Goal: Task Accomplishment & Management: Use online tool/utility

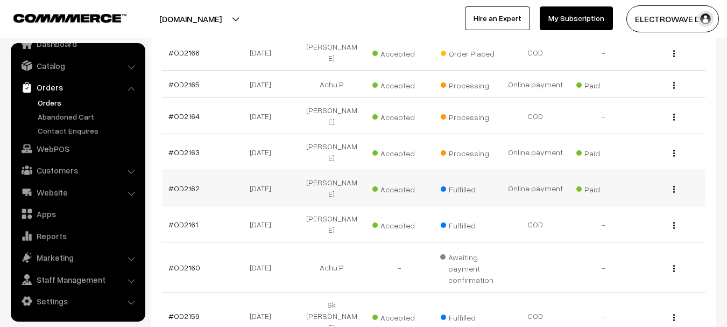
scroll to position [165, 0]
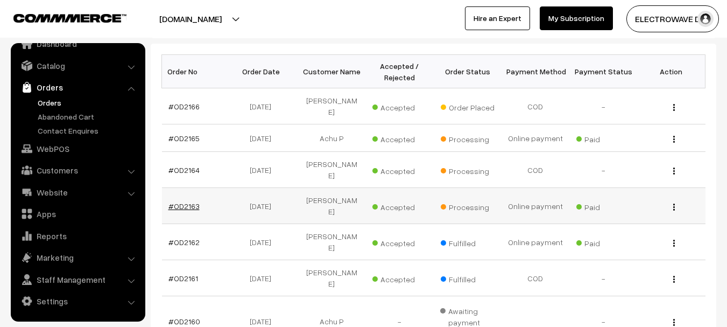
click at [187, 201] on link "#OD2163" at bounding box center [184, 205] width 31 height 9
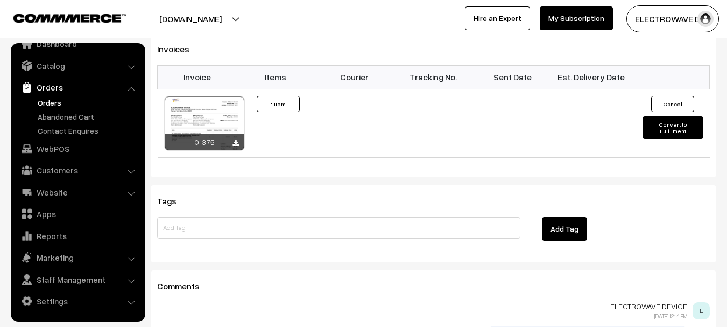
scroll to position [700, 0]
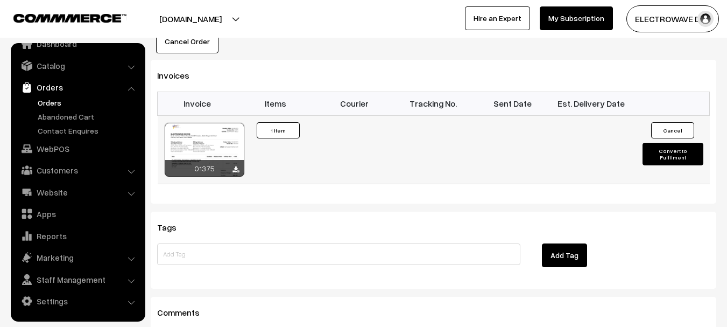
click at [677, 143] on button "Convert to Fulfilment" at bounding box center [673, 154] width 61 height 23
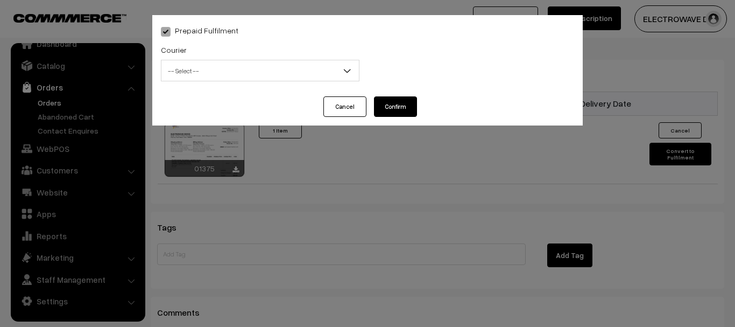
click at [428, 200] on div "Prepaid Fulfilment Courier -- Select -- BlueDart Xpressbees Delhivery Speed Pos…" at bounding box center [367, 163] width 735 height 327
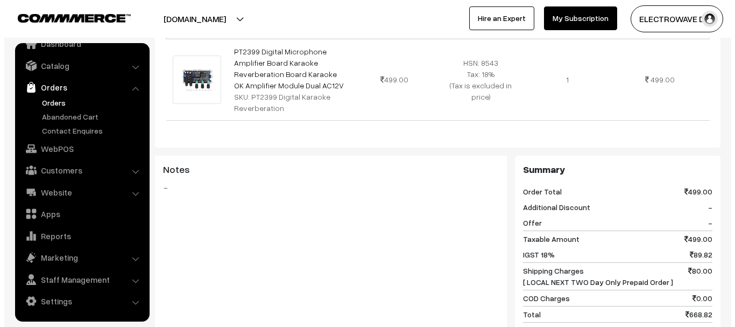
scroll to position [538, 0]
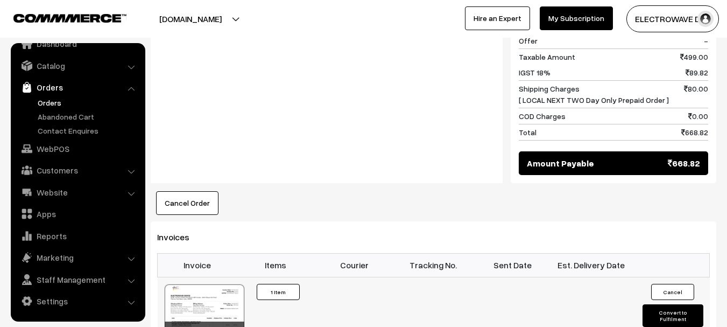
click at [662, 304] on button "Convert to Fulfilment" at bounding box center [673, 315] width 61 height 23
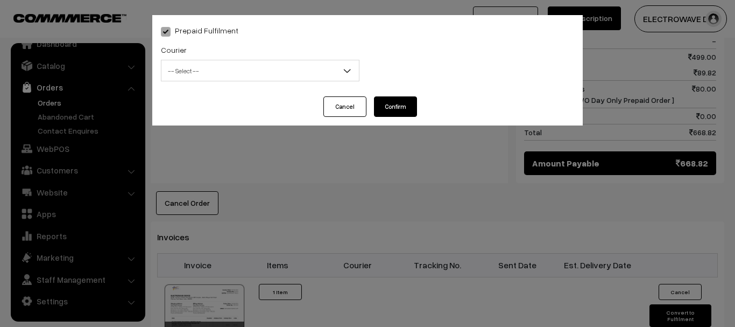
click at [245, 76] on span "-- Select --" at bounding box center [261, 70] width 198 height 19
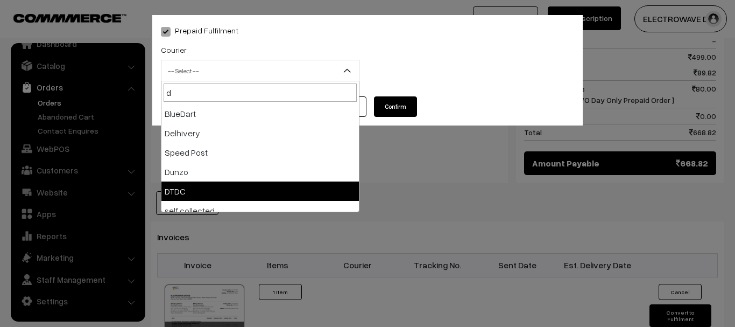
type input "d"
select select "7"
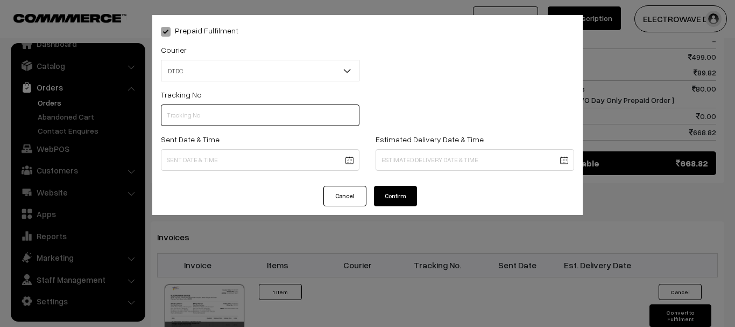
click at [206, 116] on input "text" at bounding box center [260, 115] width 199 height 22
type input "c"
type input "C55404035"
click at [281, 160] on body "Thank you for showing interest. Our team will call you shortly. Close dhruvpro.…" at bounding box center [367, 50] width 735 height 1176
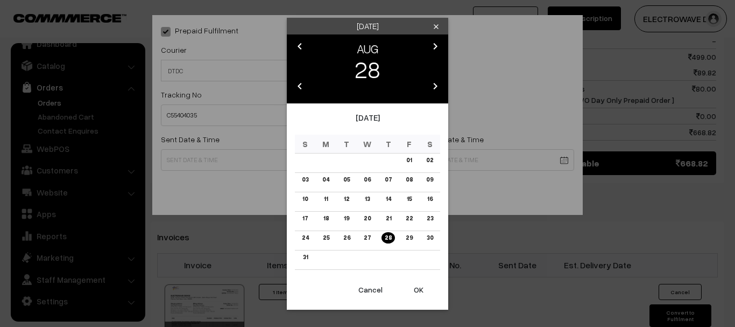
click at [421, 292] on button "OK" at bounding box center [418, 290] width 43 height 24
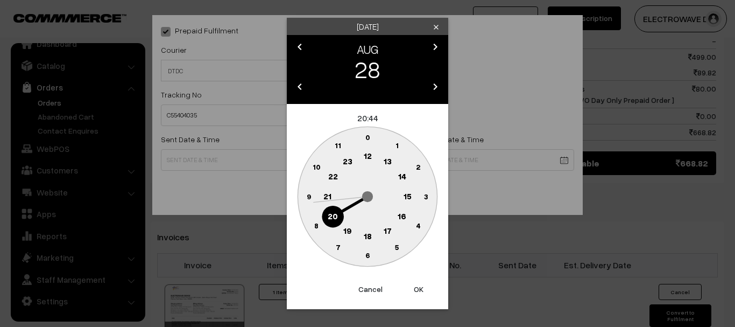
click at [421, 292] on button "OK" at bounding box center [418, 289] width 43 height 24
type input "28-08-2025 20:44"
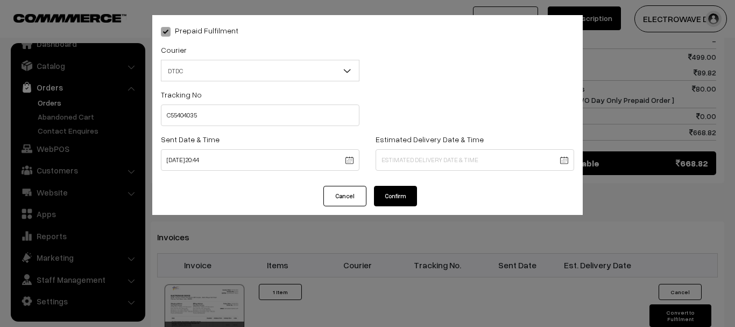
click at [503, 159] on body "Thank you for showing interest. Our team will call you shortly. Close dhruvpro.…" at bounding box center [367, 50] width 735 height 1176
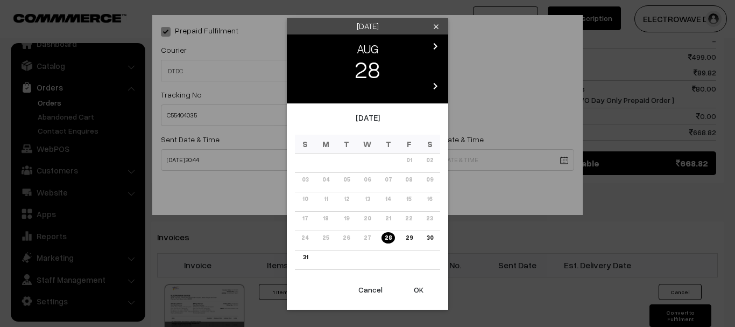
click at [433, 89] on icon "chevron_right" at bounding box center [435, 86] width 13 height 13
click at [300, 88] on icon "chevron_left" at bounding box center [299, 86] width 13 height 13
click at [440, 85] on icon "chevron_right" at bounding box center [435, 86] width 13 height 13
click at [303, 80] on icon "chevron_left" at bounding box center [299, 86] width 13 height 13
click at [438, 81] on icon "chevron_right" at bounding box center [435, 86] width 13 height 13
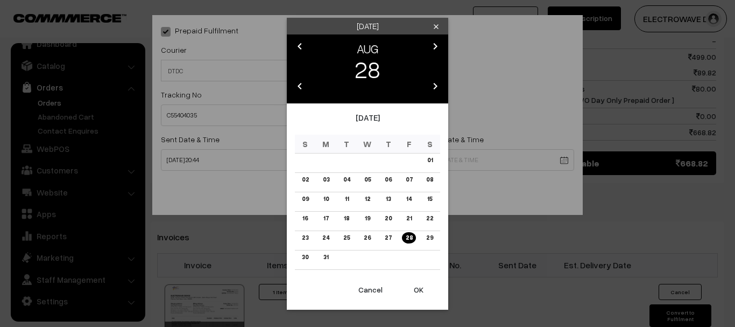
click at [300, 86] on icon "chevron_left" at bounding box center [299, 86] width 13 height 13
click at [438, 43] on icon "chevron_right" at bounding box center [435, 46] width 13 height 13
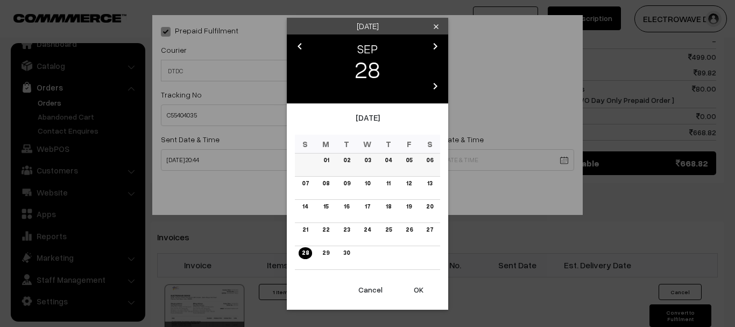
click at [327, 159] on link "01" at bounding box center [326, 160] width 12 height 11
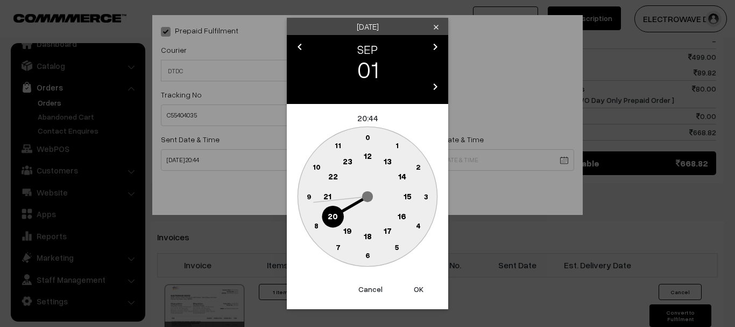
click at [423, 287] on button "OK" at bounding box center [418, 289] width 43 height 24
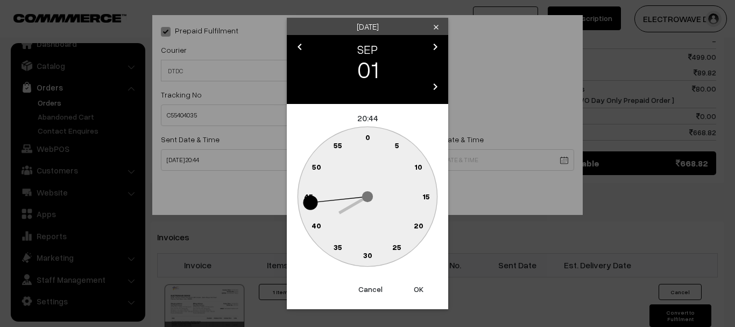
click at [423, 287] on button "OK" at bounding box center [418, 289] width 43 height 24
type input "01-09-2025 20:44"
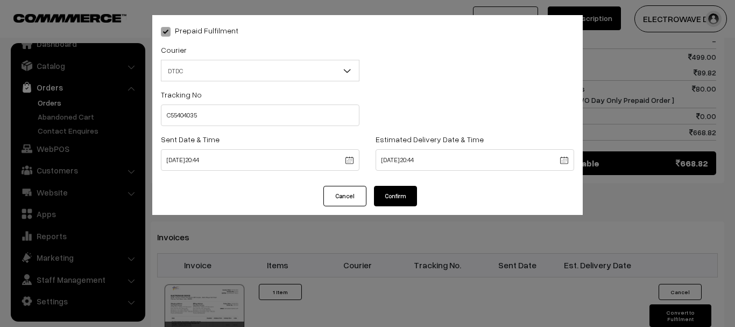
click at [404, 194] on button "Confirm" at bounding box center [395, 196] width 43 height 20
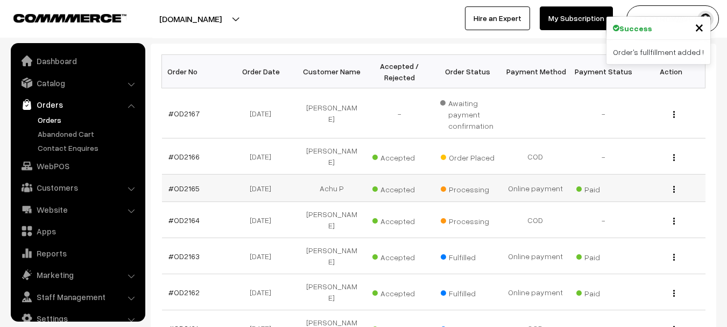
scroll to position [17, 0]
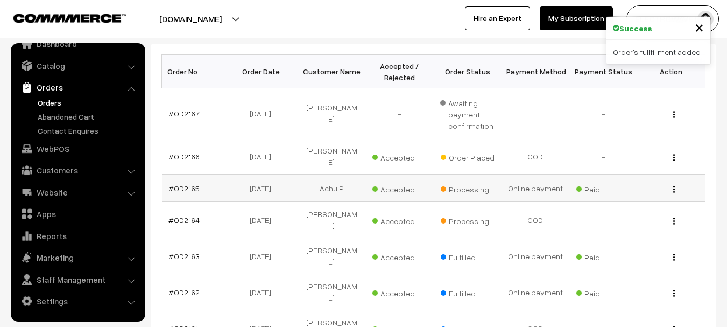
click at [181, 184] on link "#OD2165" at bounding box center [184, 188] width 31 height 9
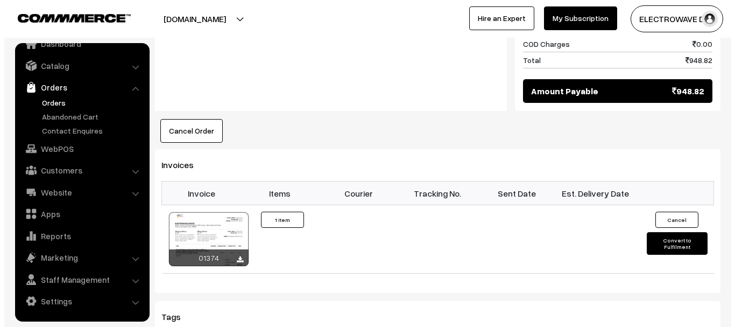
scroll to position [700, 0]
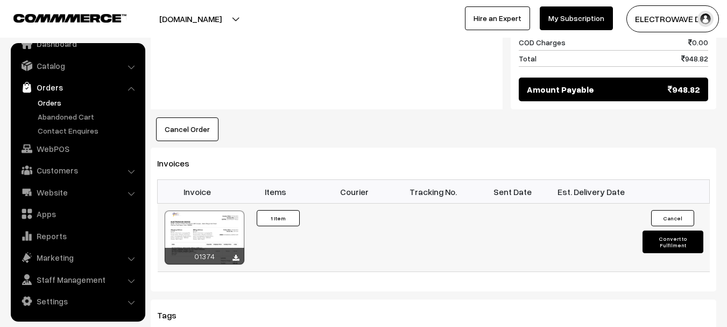
click at [670, 230] on button "Convert to Fulfilment" at bounding box center [673, 241] width 61 height 23
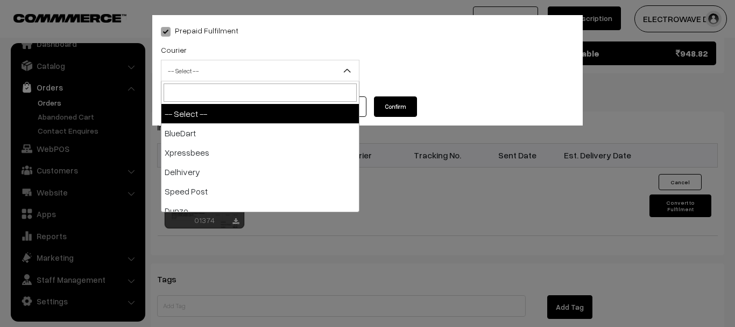
click at [309, 72] on span "-- Select --" at bounding box center [261, 70] width 198 height 19
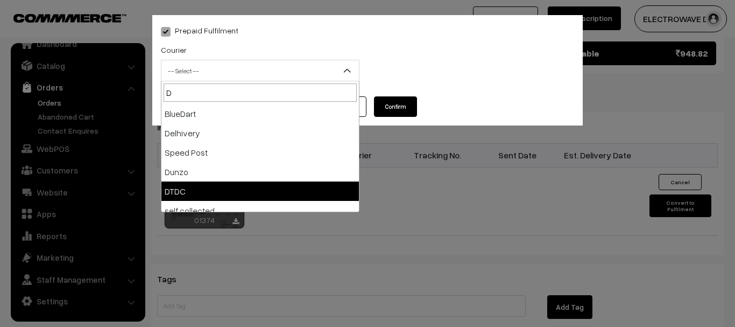
type input "D"
select select "7"
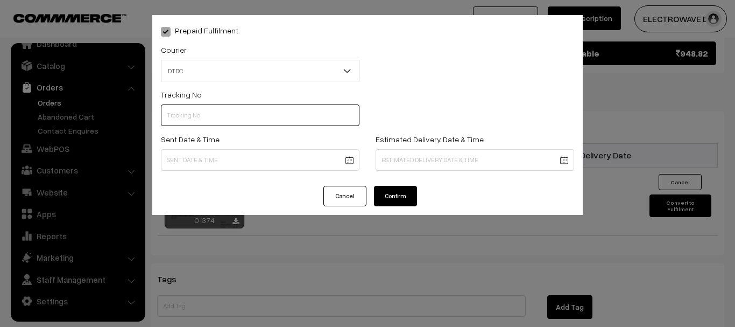
click at [236, 117] on input "text" at bounding box center [260, 115] width 199 height 22
type input "C55404033"
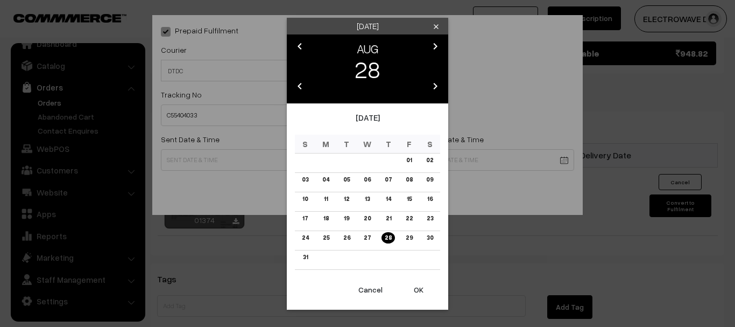
click at [419, 290] on button "OK" at bounding box center [418, 290] width 43 height 24
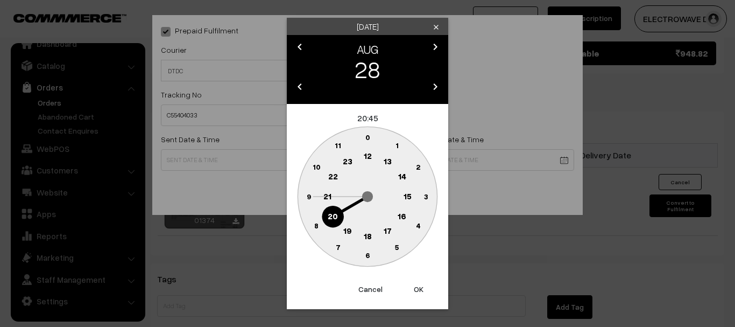
click at [419, 290] on button "OK" at bounding box center [418, 289] width 43 height 24
type input "28-08-2025 20:45"
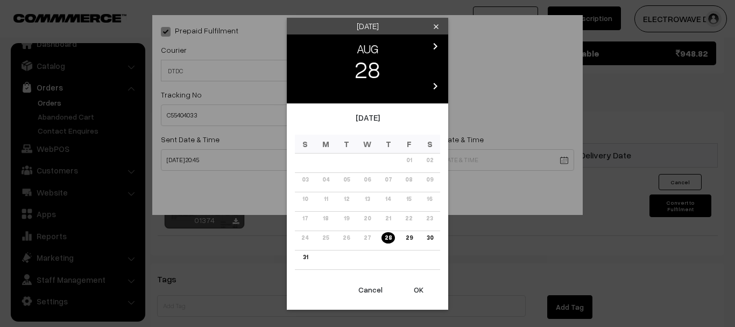
click at [432, 44] on icon "chevron_right" at bounding box center [435, 46] width 13 height 13
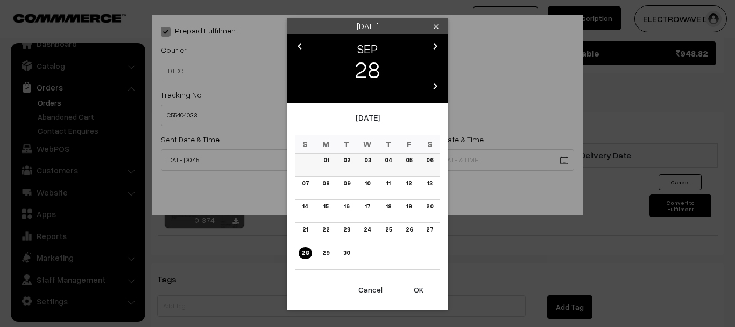
click at [331, 162] on link "01" at bounding box center [326, 160] width 12 height 11
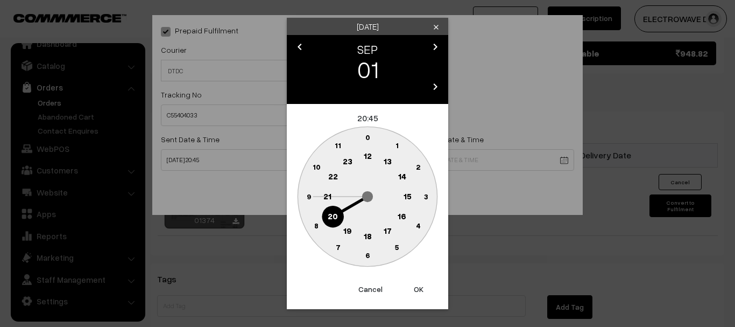
click at [421, 284] on button "OK" at bounding box center [418, 289] width 43 height 24
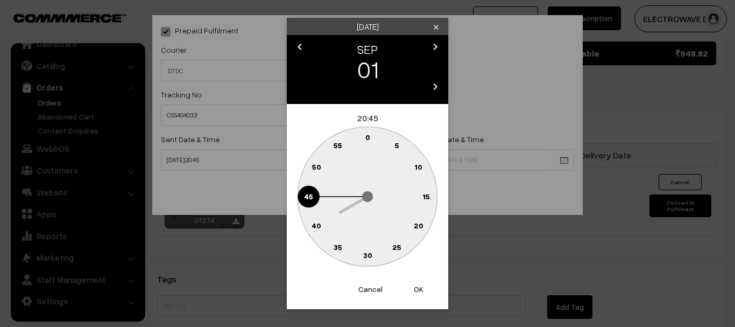
click at [421, 284] on button "OK" at bounding box center [418, 289] width 43 height 24
type input "01-09-2025 20:45"
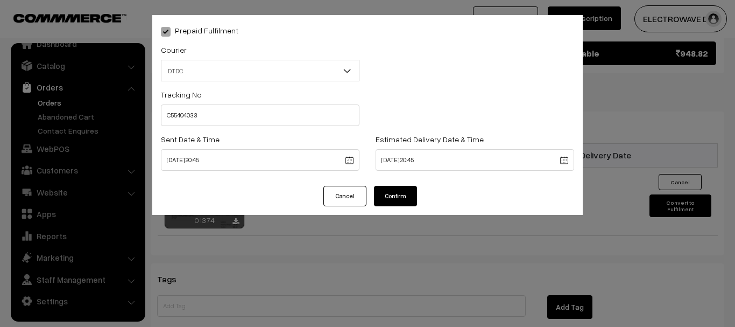
click at [421, 284] on div "Prepaid Fulfilment Courier -- Select -- BlueDart Xpressbees Delhivery Speed Pos…" at bounding box center [367, 163] width 735 height 327
click at [398, 191] on button "Confirm" at bounding box center [395, 196] width 43 height 20
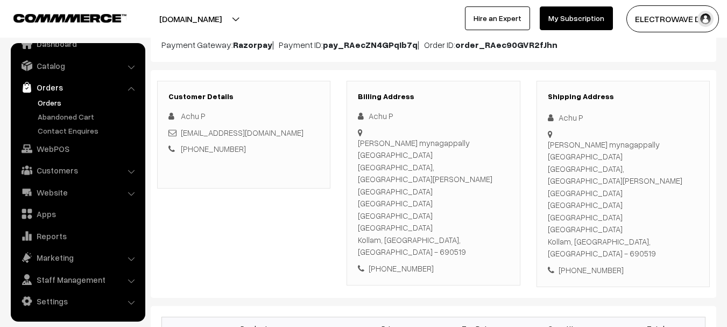
scroll to position [54, 0]
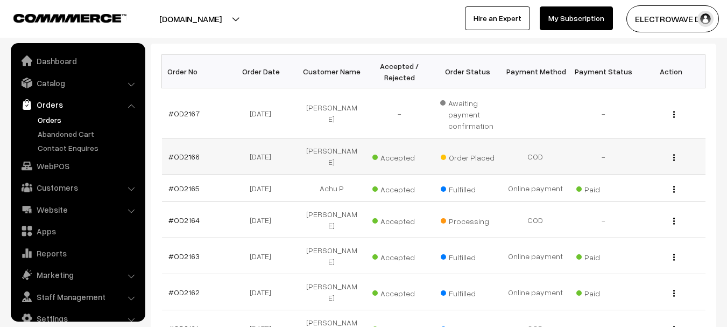
scroll to position [17, 0]
